Goal: Check status: Check status

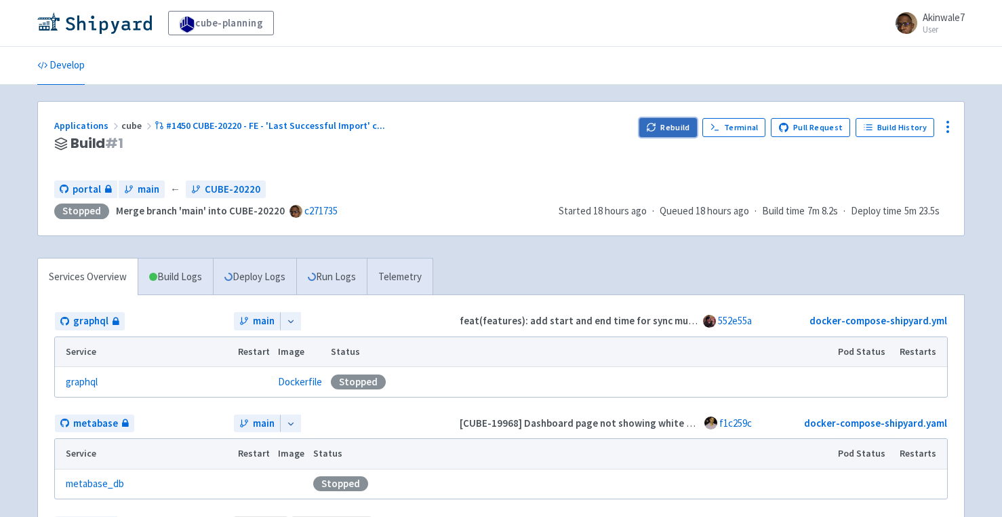
click at [690, 123] on button "Rebuild" at bounding box center [668, 127] width 58 height 19
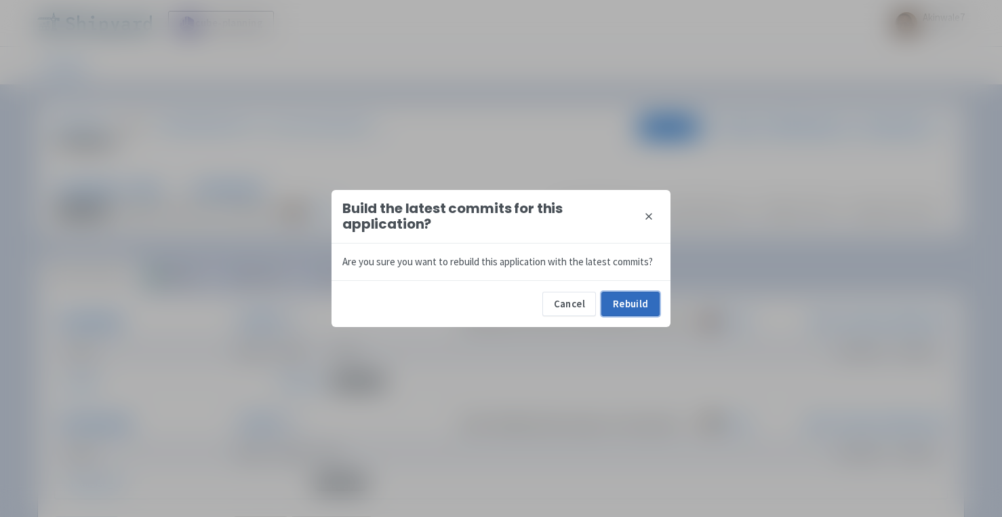
click at [648, 304] on button "Rebuild" at bounding box center [630, 304] width 58 height 24
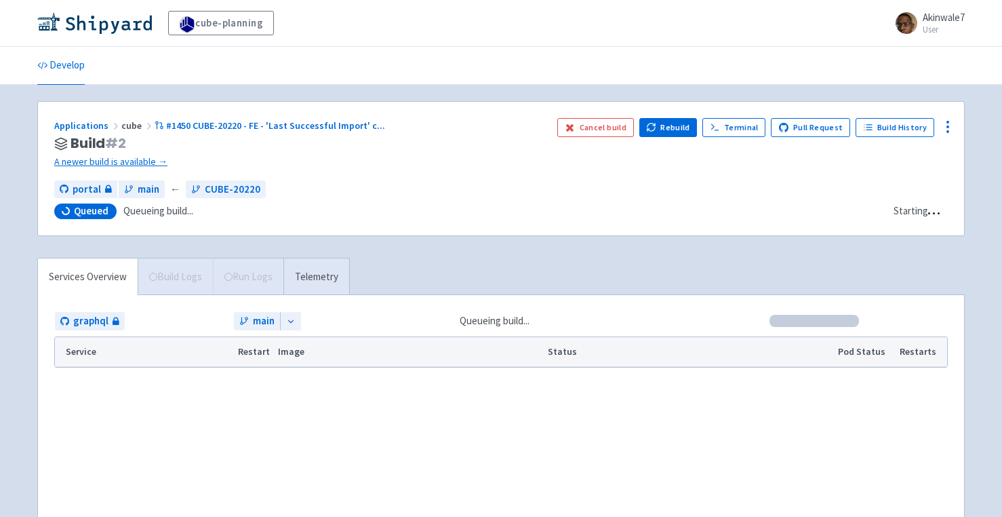
click at [648, 304] on div "graphql main Queueing build... Service Restart Image Status Pod Status Restarts" at bounding box center [501, 430] width 926 height 271
